Goal: Navigation & Orientation: Find specific page/section

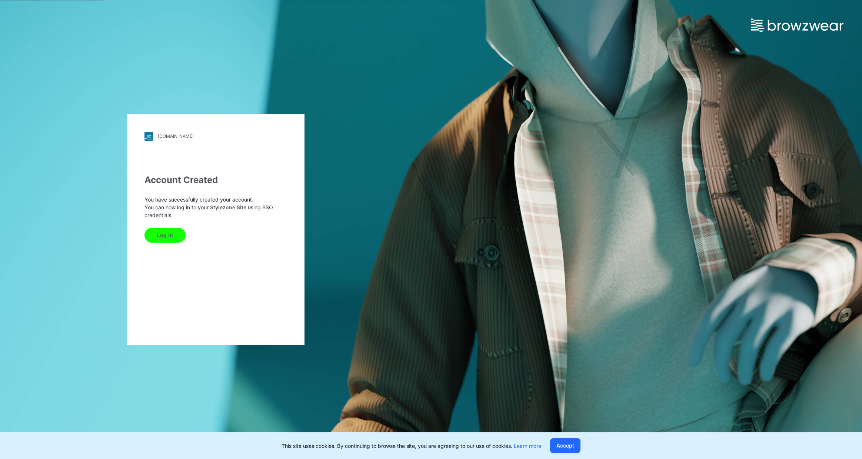
click at [163, 232] on button "Log In" at bounding box center [164, 235] width 41 height 15
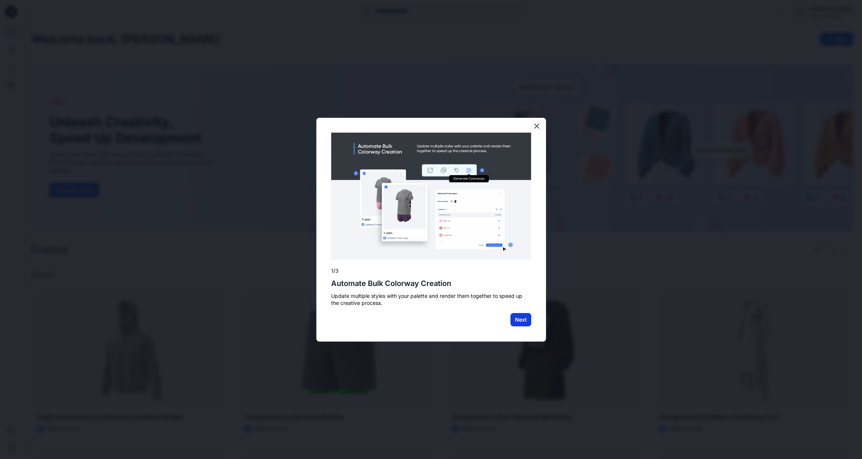
click at [519, 320] on button "Next" at bounding box center [520, 319] width 21 height 13
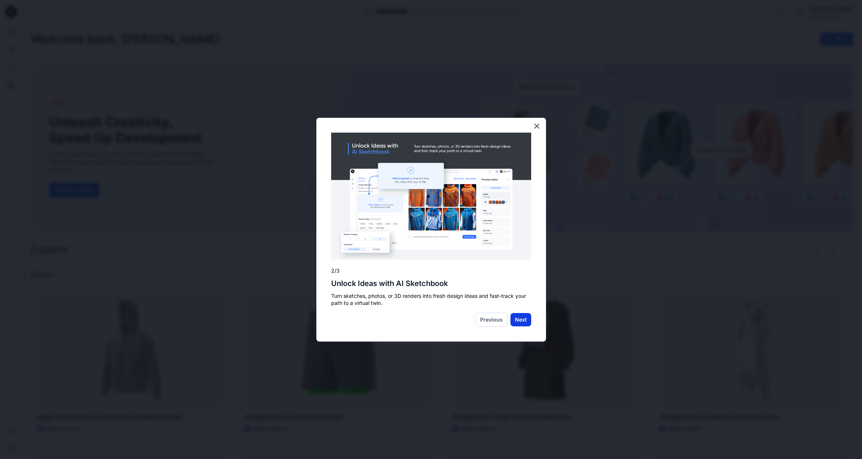
click at [523, 321] on button "Next" at bounding box center [520, 319] width 21 height 13
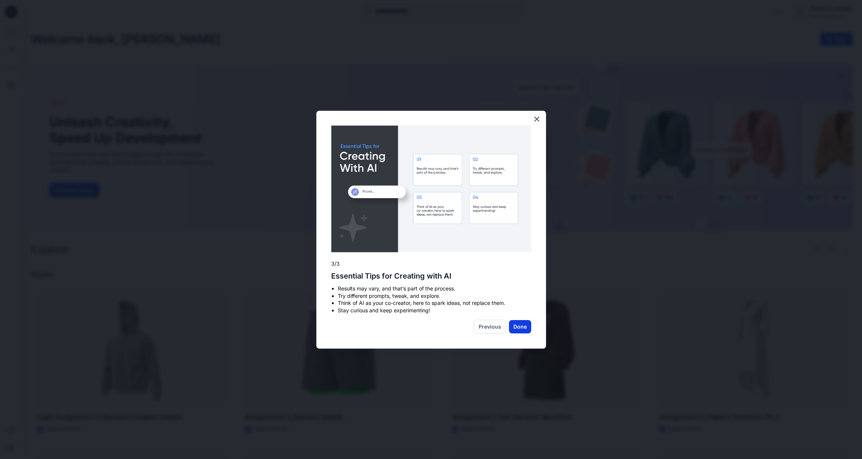
click at [524, 327] on button "Done" at bounding box center [520, 326] width 22 height 13
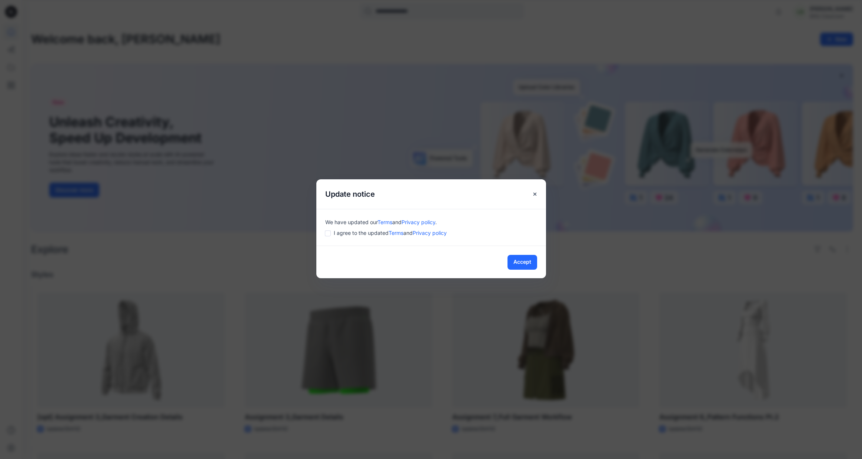
click at [552, 261] on div "Update notice We have updated our Terms and Privacy policy . I agree to the upd…" at bounding box center [431, 229] width 862 height 459
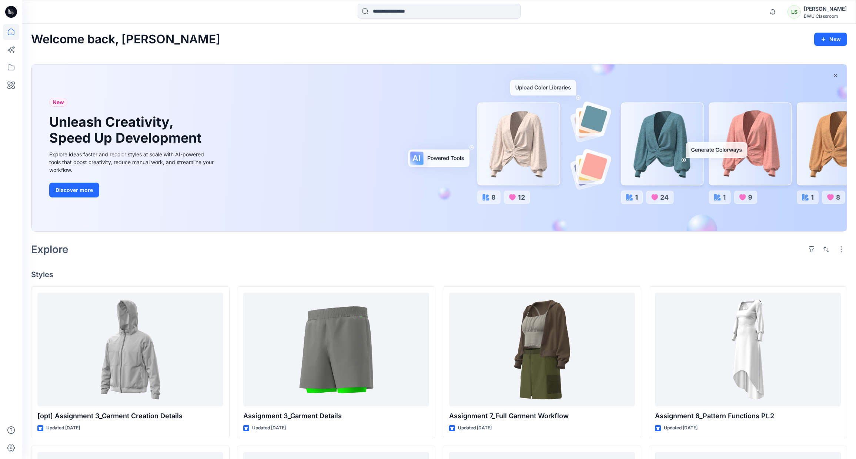
click at [828, 14] on div "BWU Classroom" at bounding box center [825, 16] width 43 height 6
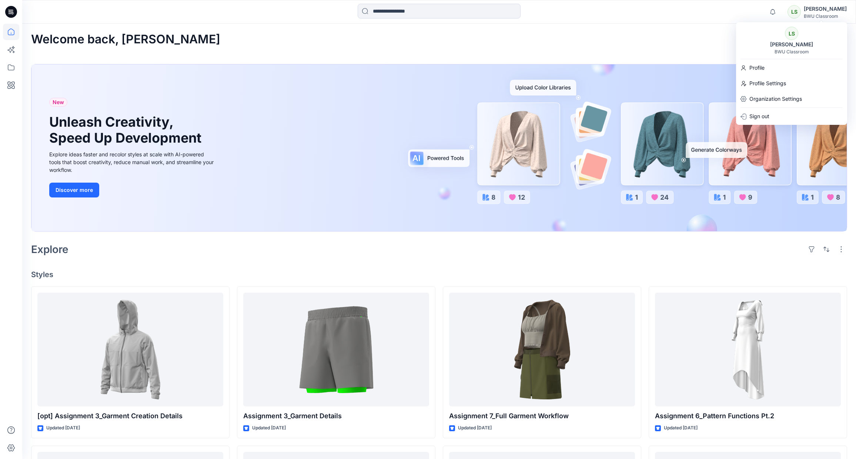
click at [655, 50] on div "Welcome back, Lisha New New Unleash Creativity, Speed Up Development Explore id…" at bounding box center [439, 315] width 834 height 583
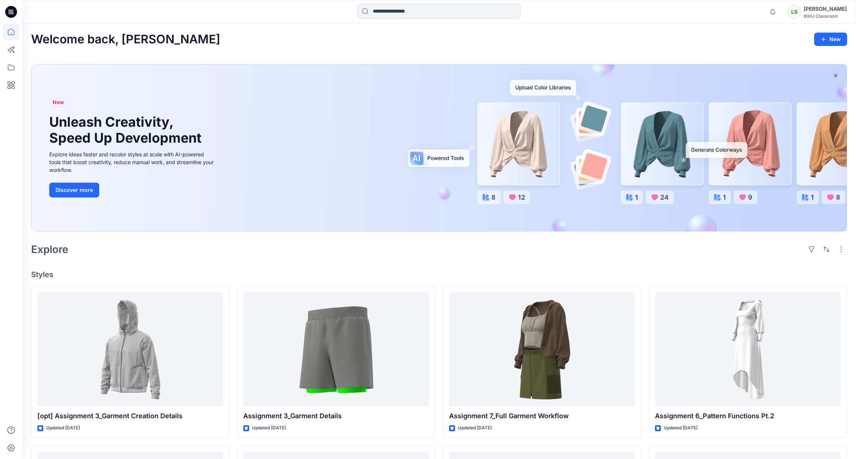
click at [826, 13] on div "BWU Classroom" at bounding box center [825, 16] width 43 height 6
